Goal: Task Accomplishment & Management: Use online tool/utility

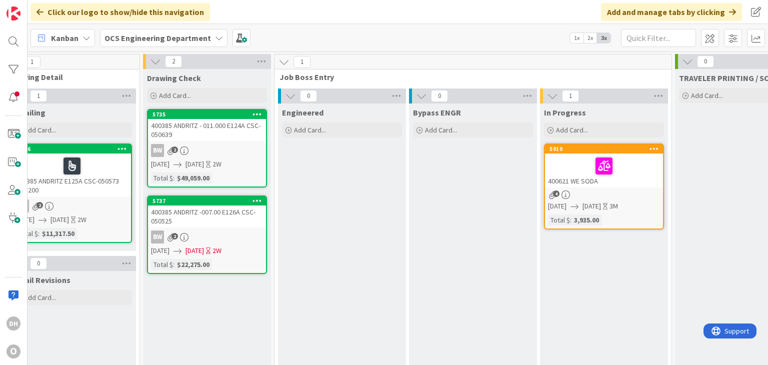
scroll to position [0, 963]
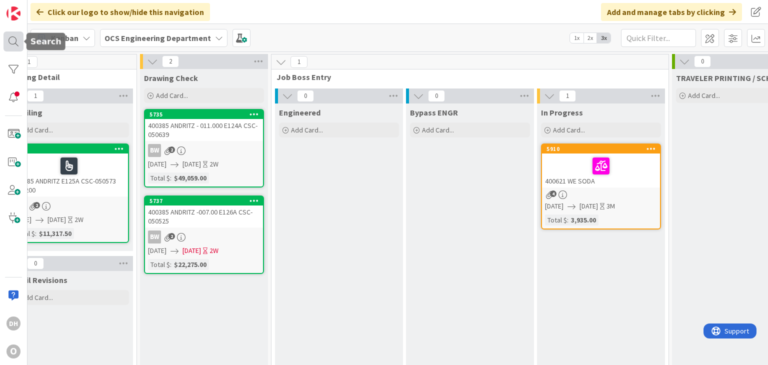
click at [14, 43] on div at bounding box center [14, 42] width 20 height 20
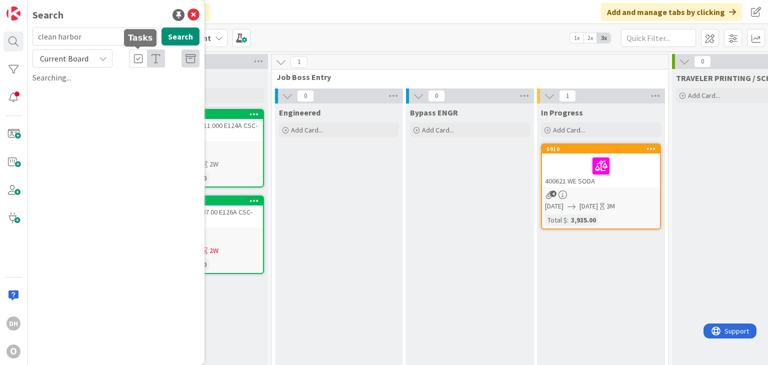
click at [120, 50] on div "Current Board" at bounding box center [116, 59] width 179 height 18
click at [116, 43] on input "clean harbor" at bounding box center [95, 37] width 125 height 18
type input "clean harbors"
click at [192, 34] on button "Search" at bounding box center [181, 37] width 38 height 18
click at [171, 35] on button "Search" at bounding box center [181, 37] width 38 height 18
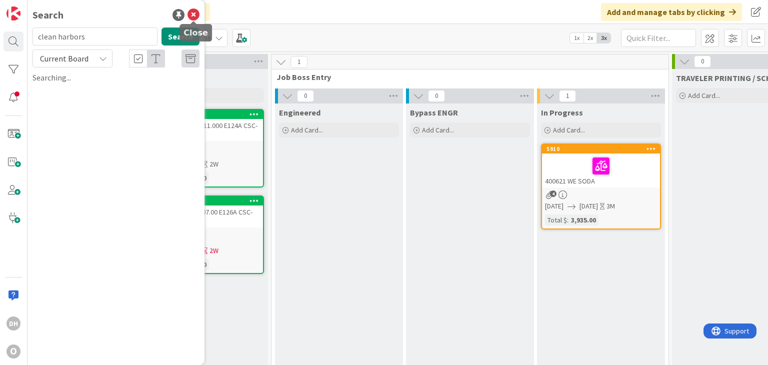
click at [199, 17] on icon at bounding box center [194, 15] width 12 height 12
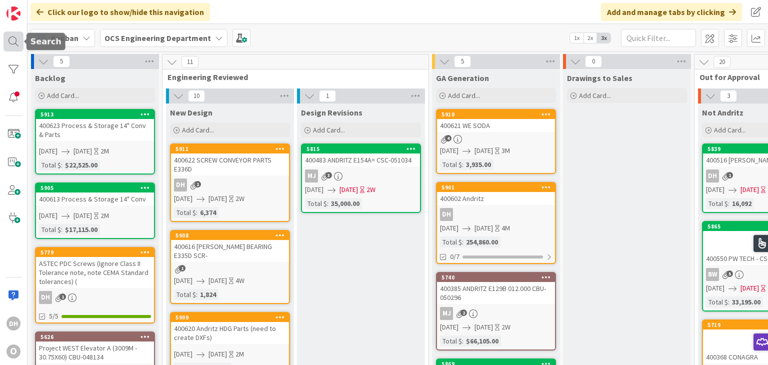
click at [14, 43] on div at bounding box center [14, 42] width 20 height 20
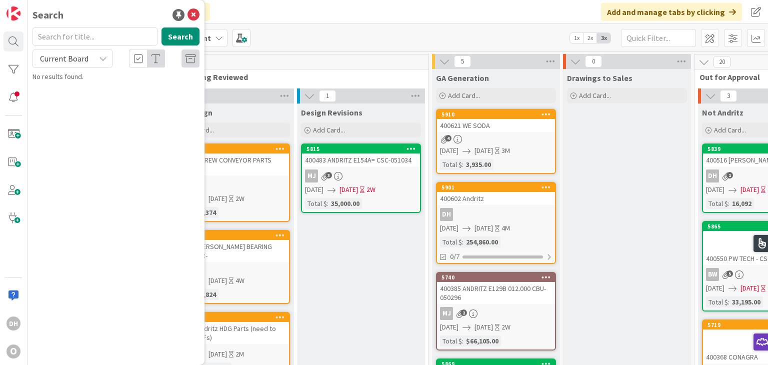
click at [87, 40] on input "text" at bounding box center [95, 37] width 125 height 18
type input "clean harbors"
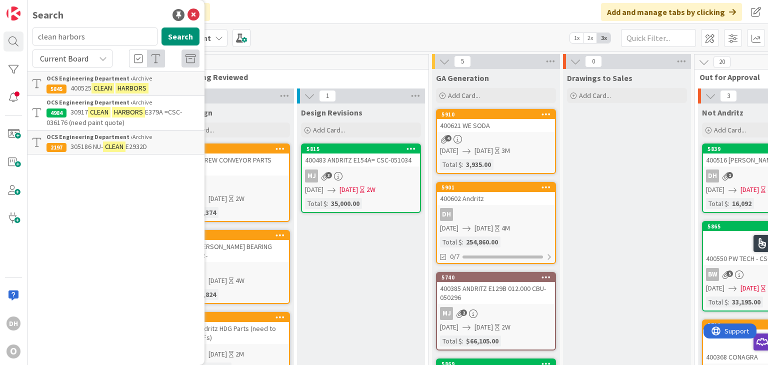
click at [132, 85] on mark "HARBORS" at bounding box center [132, 88] width 33 height 11
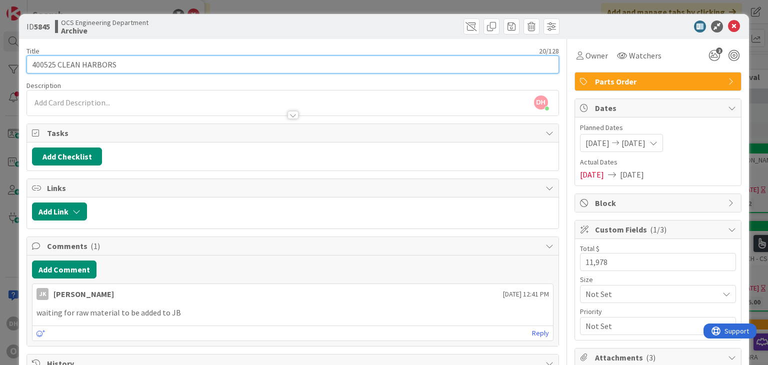
drag, startPoint x: 55, startPoint y: 63, endPoint x: -23, endPoint y: 63, distance: 77.5
click at [0, 63] on html "DH O Search clean harbors Search Current Board OCS Engineering Department › Arc…" at bounding box center [384, 182] width 768 height 365
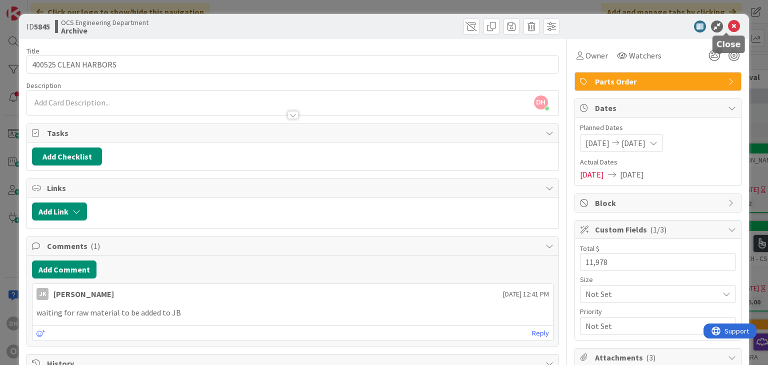
click at [730, 25] on icon at bounding box center [734, 27] width 12 height 12
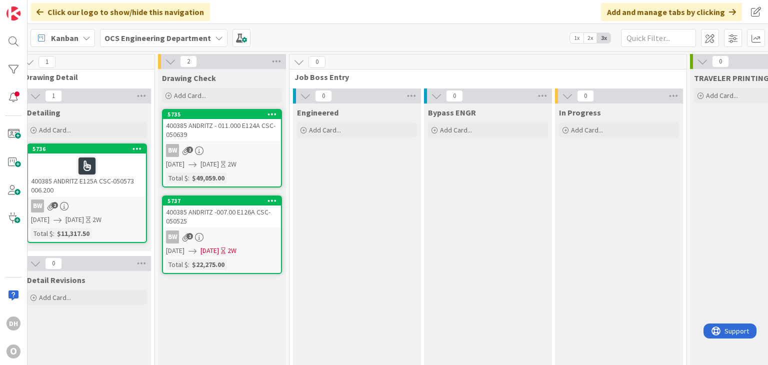
scroll to position [0, 1058]
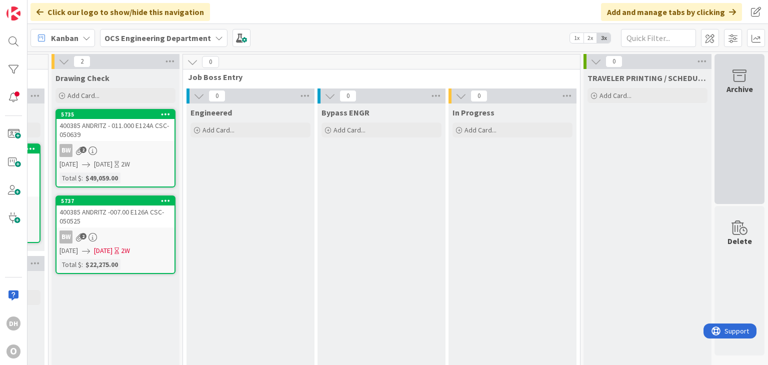
click at [716, 85] on div "Archive" at bounding box center [740, 129] width 50 height 150
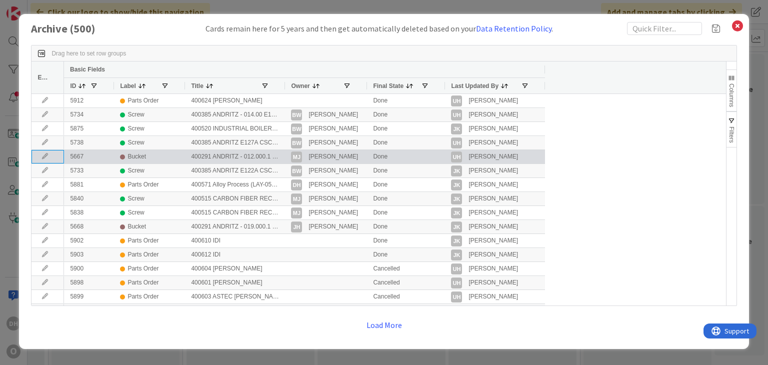
click at [50, 158] on icon at bounding box center [45, 157] width 15 height 6
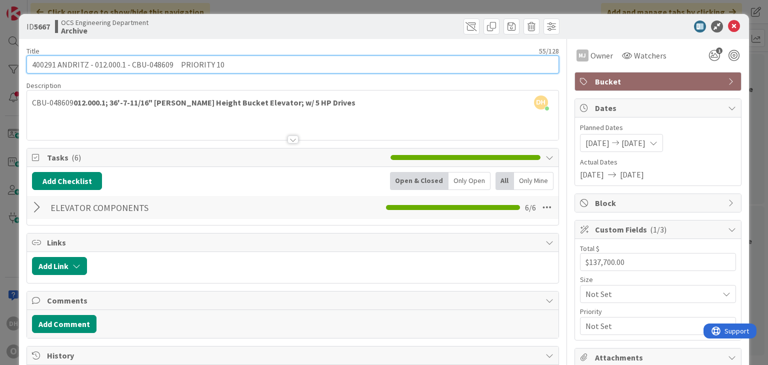
drag, startPoint x: 171, startPoint y: 63, endPoint x: 130, endPoint y: 64, distance: 40.5
click at [130, 64] on input "400291 ANDRITZ - 012.000.1 - CBU-048609 PRIORITY 10" at bounding box center [293, 65] width 532 height 18
